Goal: Transaction & Acquisition: Purchase product/service

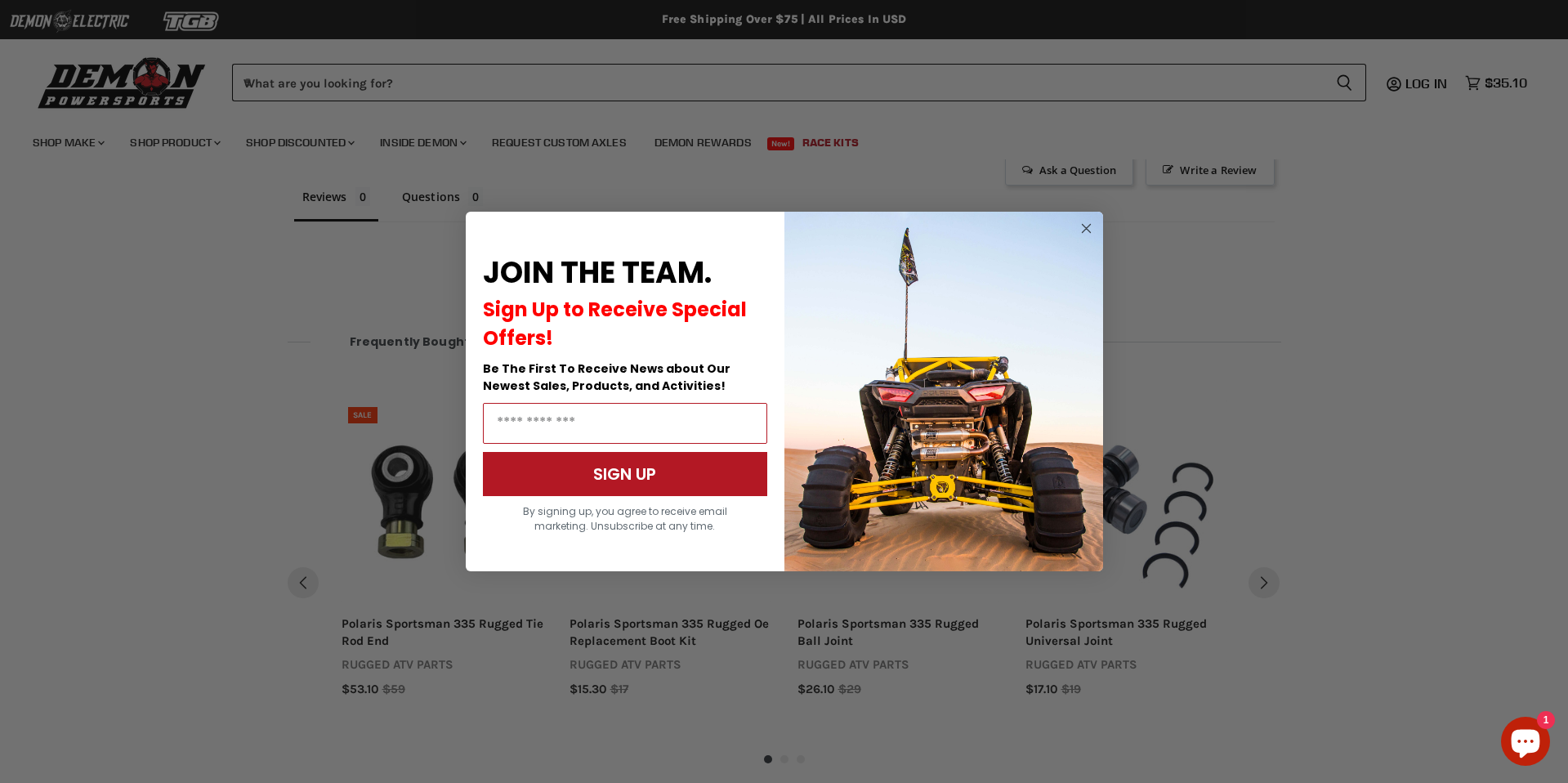
scroll to position [1061, 0]
